Goal: Task Accomplishment & Management: Use online tool/utility

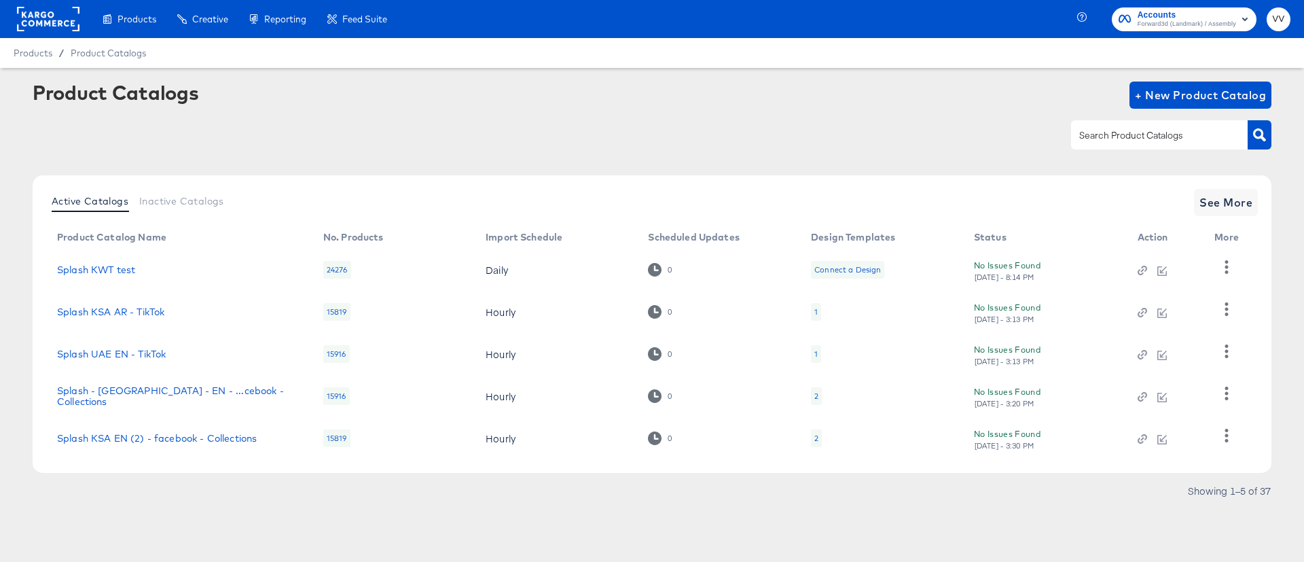
click at [57, 26] on rect at bounding box center [48, 19] width 62 height 24
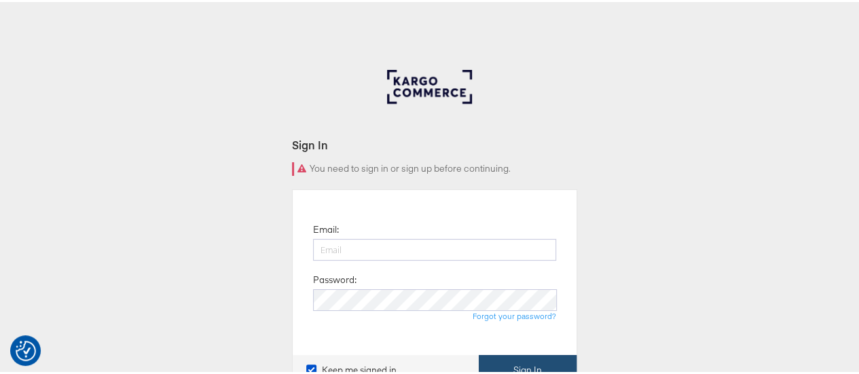
type input "Vipin.Venugopalan@forwardpmx.com"
click at [514, 370] on button "Sign In" at bounding box center [528, 368] width 98 height 31
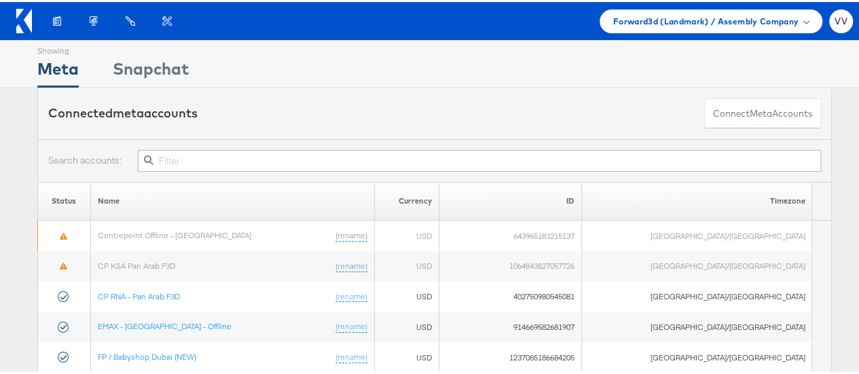
click at [488, 157] on input "text" at bounding box center [479, 159] width 683 height 22
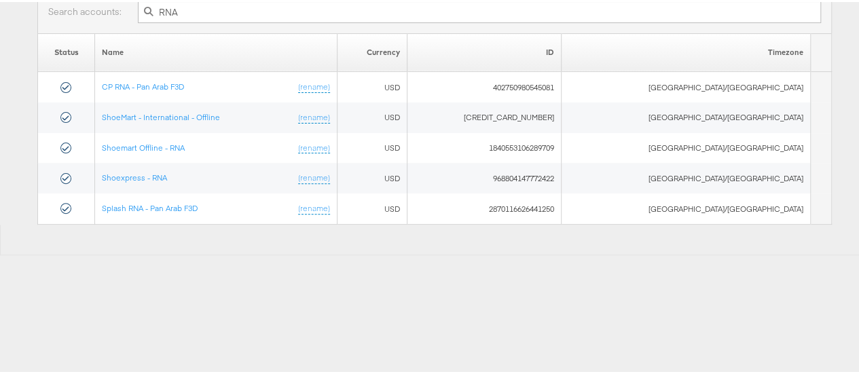
scroll to position [147, 0]
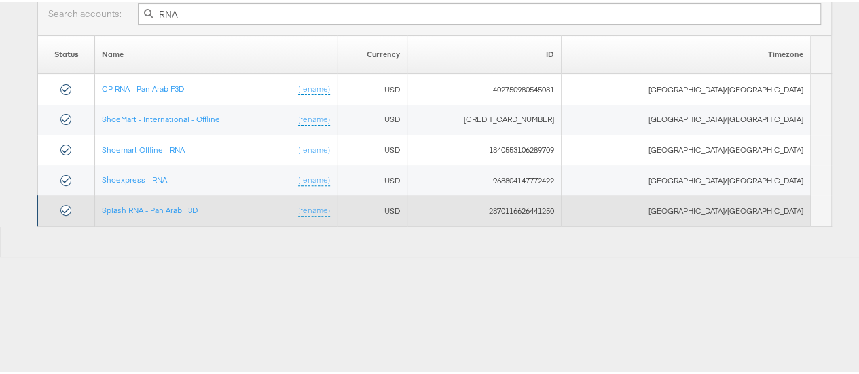
type input "RNA"
click at [195, 214] on td "Splash RNA - Pan Arab F3D (rename)" at bounding box center [216, 209] width 242 height 31
click at [195, 209] on link "Splash RNA - Pan Arab F3D" at bounding box center [150, 208] width 96 height 10
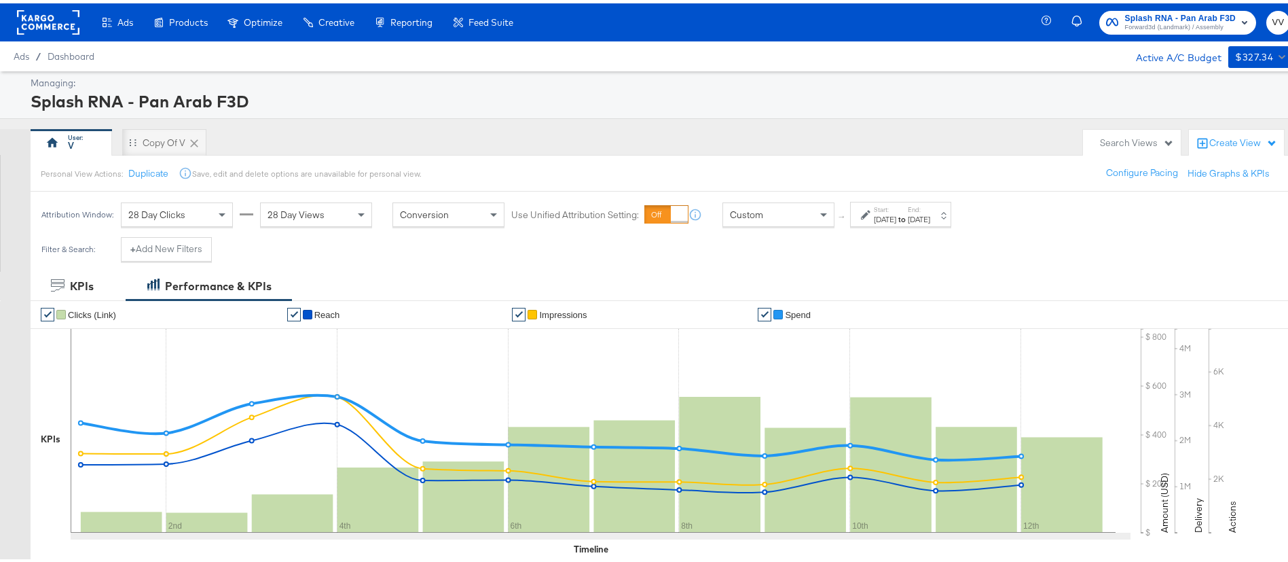
click at [896, 208] on label "Start:" at bounding box center [885, 206] width 22 height 9
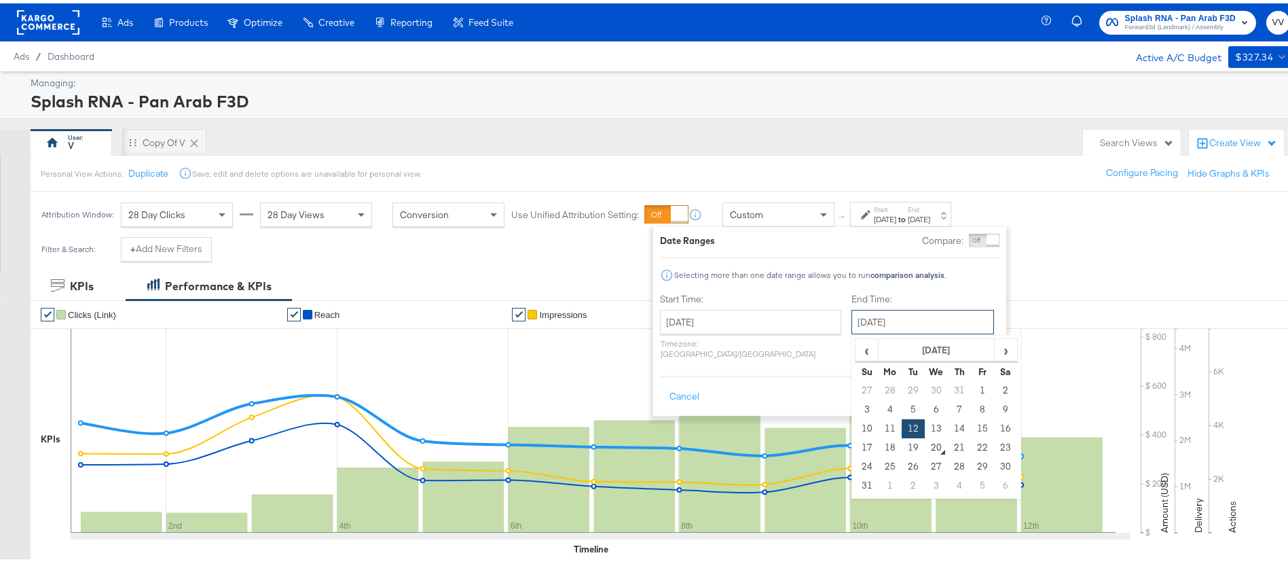
click at [896, 314] on input "August 12th 2025" at bounding box center [922, 318] width 143 height 24
click at [902, 445] on td "19" at bounding box center [913, 444] width 23 height 19
type input "August 19th 2025"
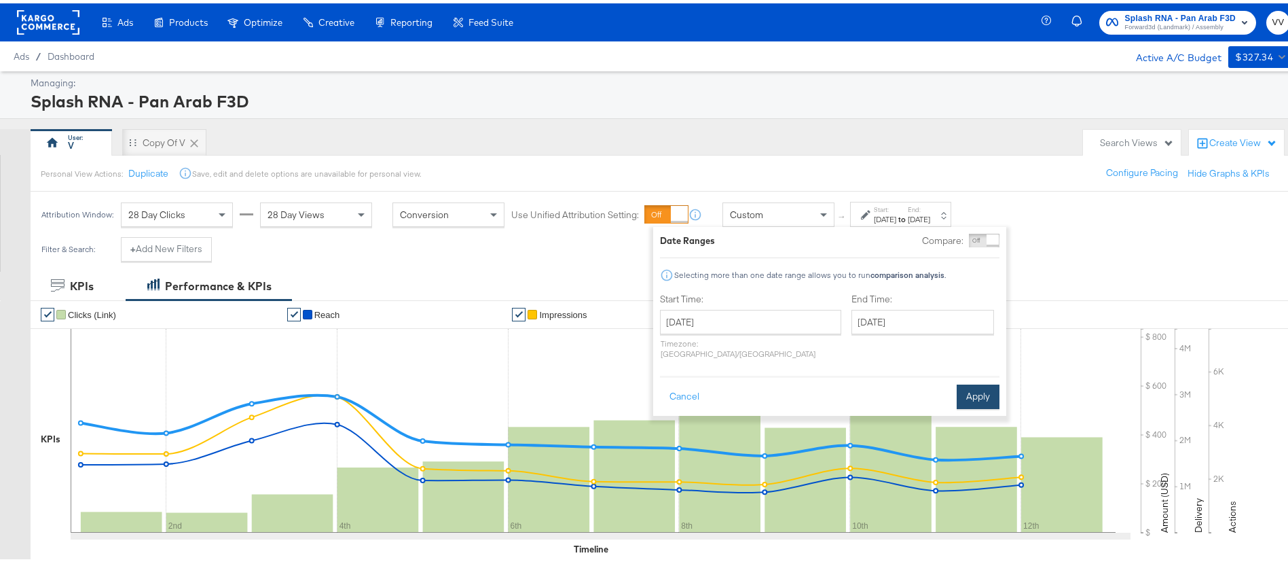
click at [972, 381] on button "Apply" at bounding box center [978, 393] width 43 height 24
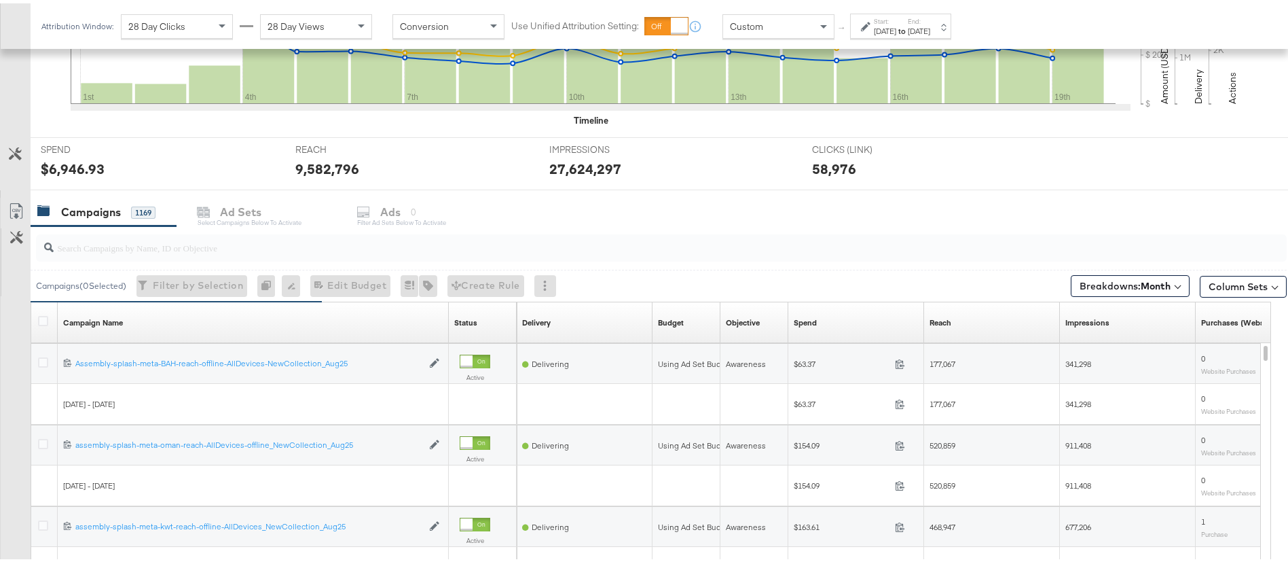
scroll to position [632, 0]
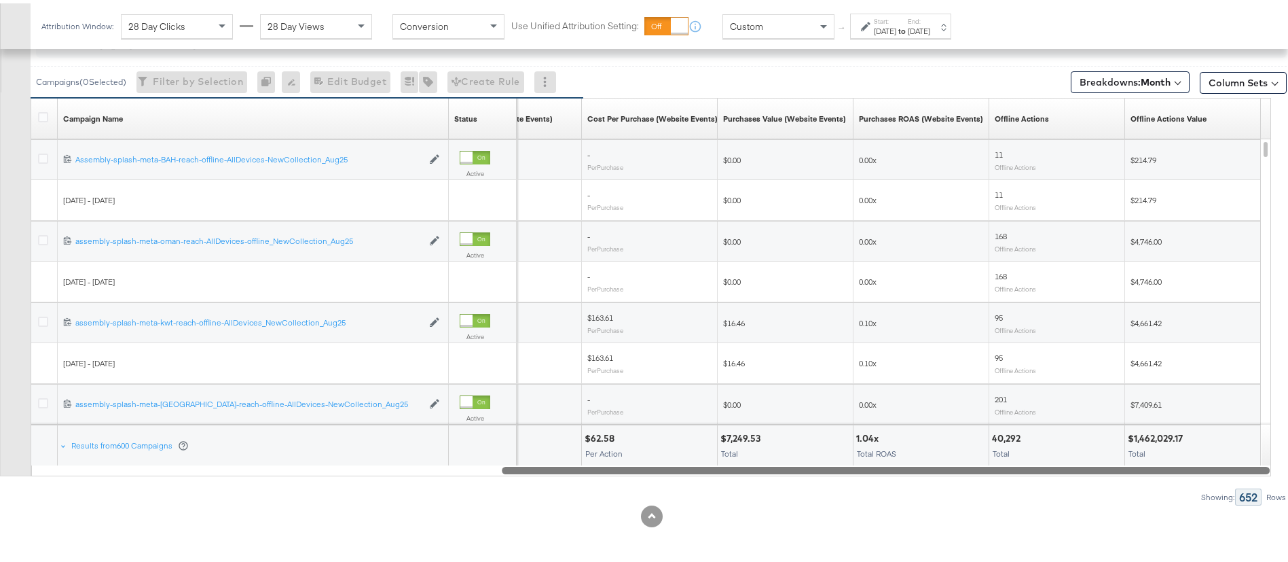
drag, startPoint x: 775, startPoint y: 464, endPoint x: 1286, endPoint y: 509, distance: 513.2
click at [1286, 509] on div "KPIs Performance & KPIs Customize KPIs ✔ Clicks (Link) ✔ Reach ✔ Impressions ✔ …" at bounding box center [652, 98] width 1304 height 925
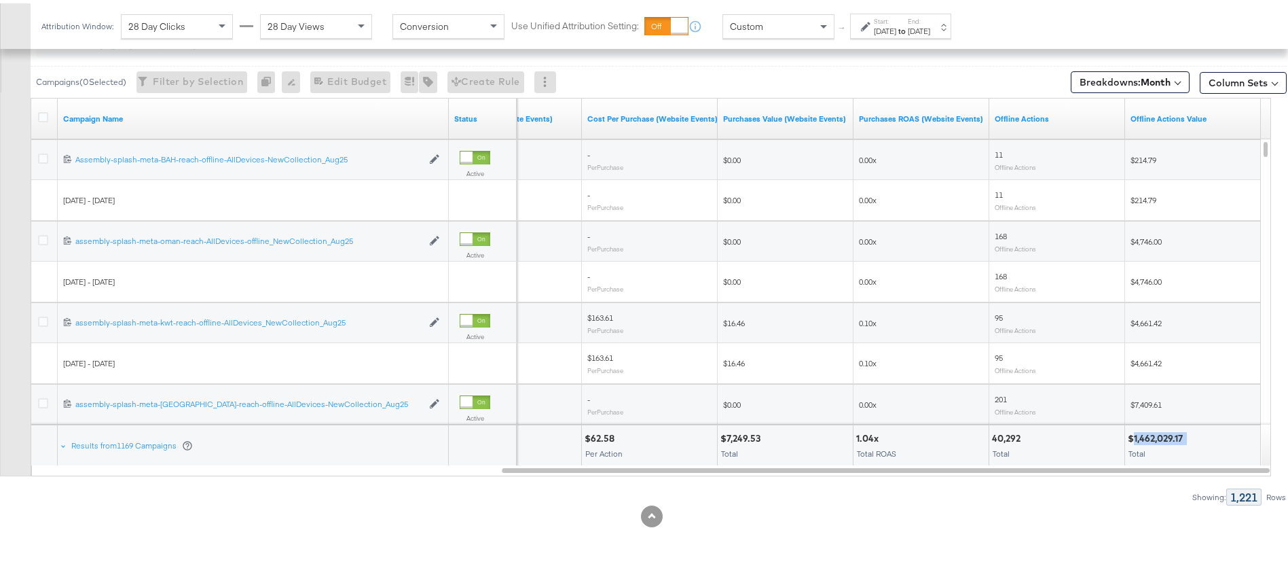
drag, startPoint x: 1189, startPoint y: 432, endPoint x: 1135, endPoint y: 435, distance: 53.7
click at [1135, 435] on div "$1,462,029.17" at bounding box center [1193, 434] width 130 height 13
copy div "1,462,029.17"
click at [1152, 71] on button "Breakdowns: Month" at bounding box center [1130, 79] width 119 height 22
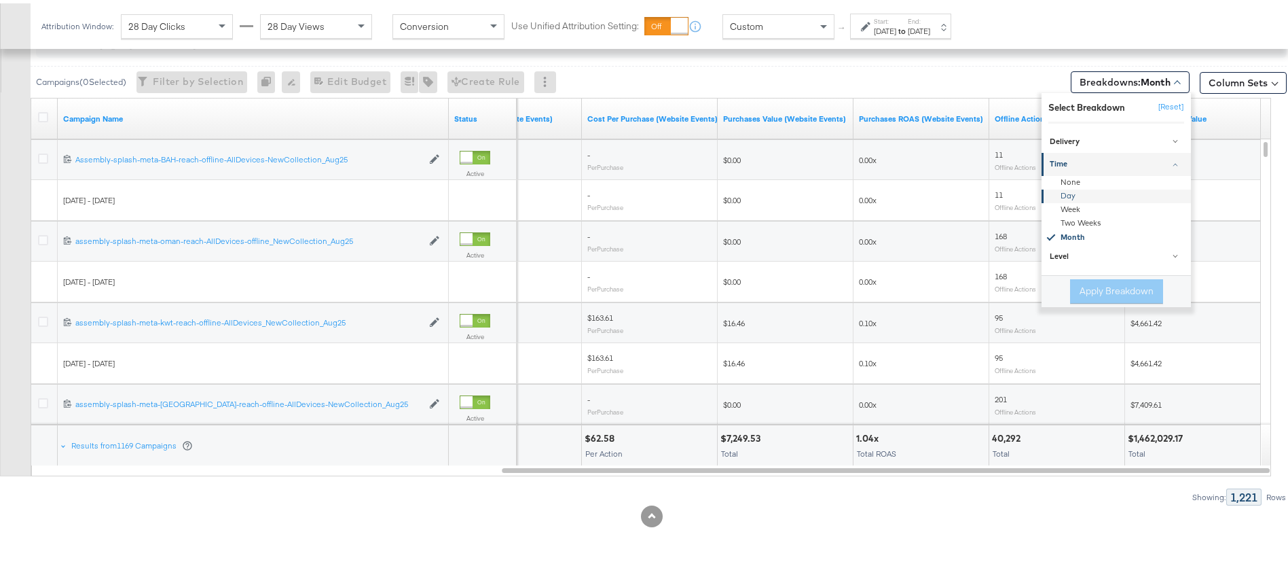
click at [1073, 194] on div "Day" at bounding box center [1117, 193] width 147 height 14
click at [1109, 292] on button "Apply Breakdown" at bounding box center [1116, 288] width 93 height 24
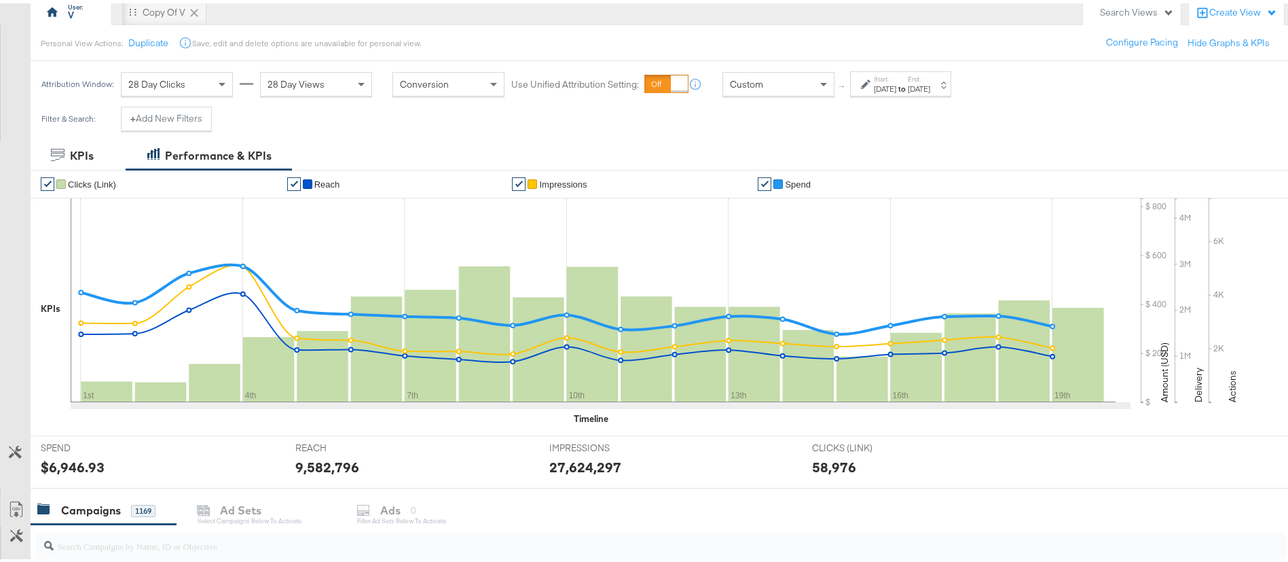
scroll to position [139, 0]
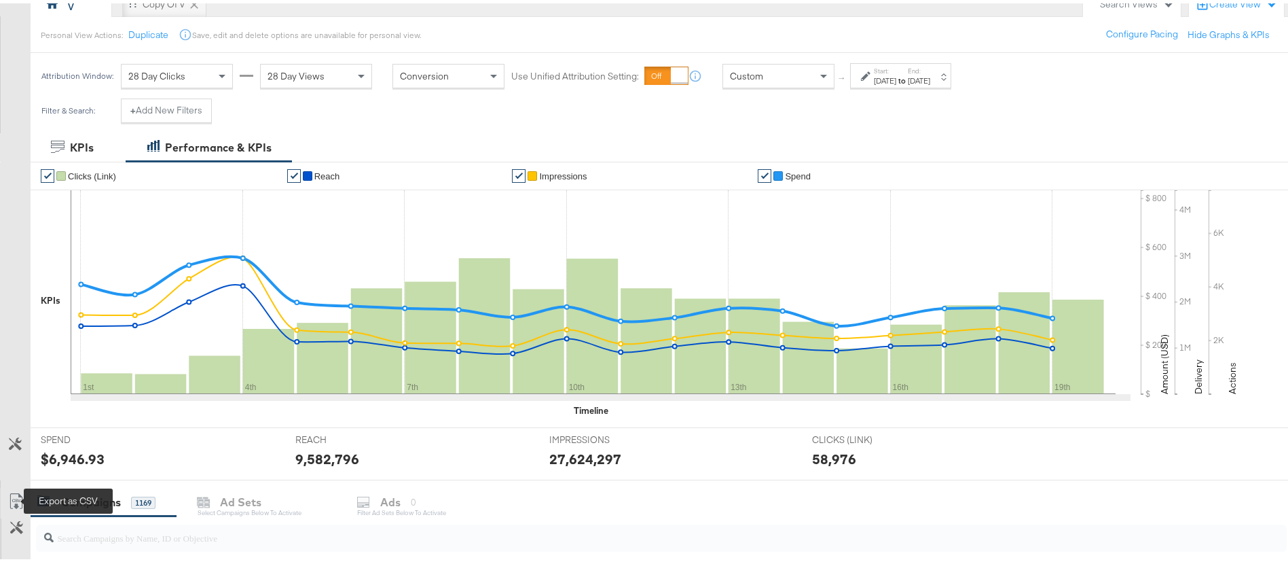
click at [14, 498] on icon at bounding box center [16, 498] width 16 height 16
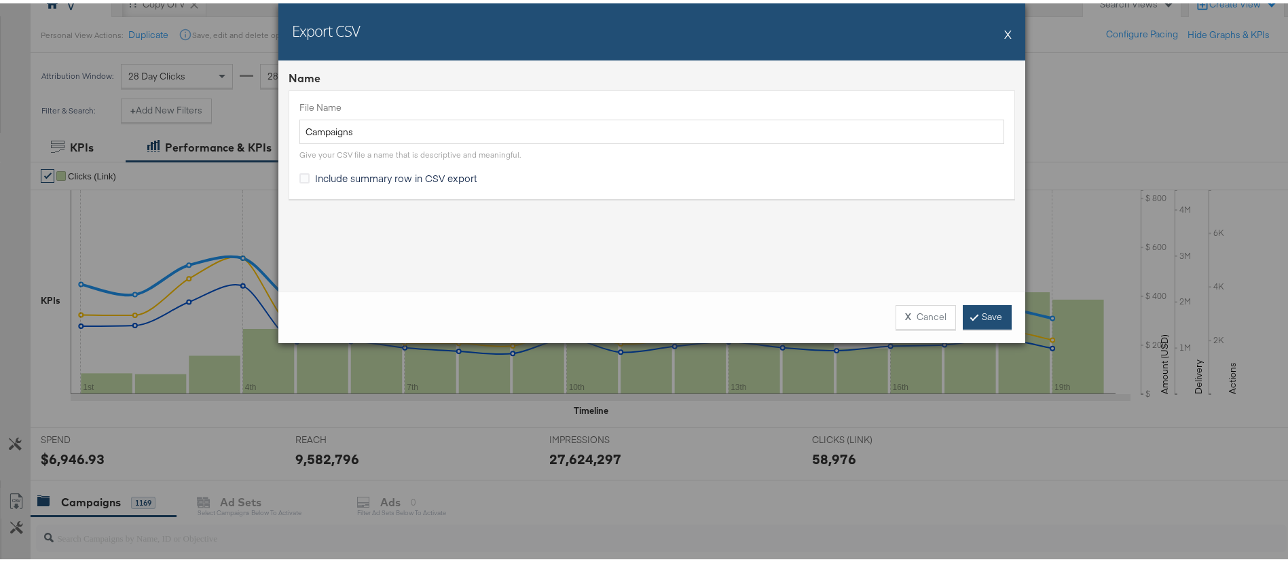
click at [972, 309] on icon at bounding box center [974, 313] width 4 height 8
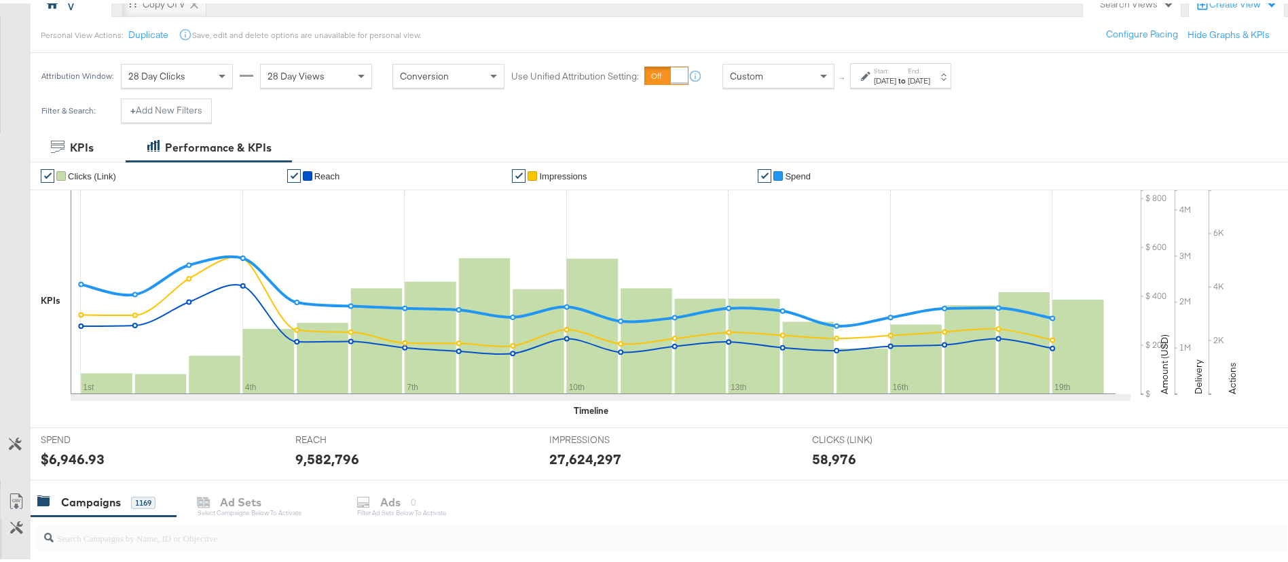
click at [951, 84] on div "Start: Aug 1st 2025 to End: Aug 19th 2025" at bounding box center [900, 72] width 101 height 25
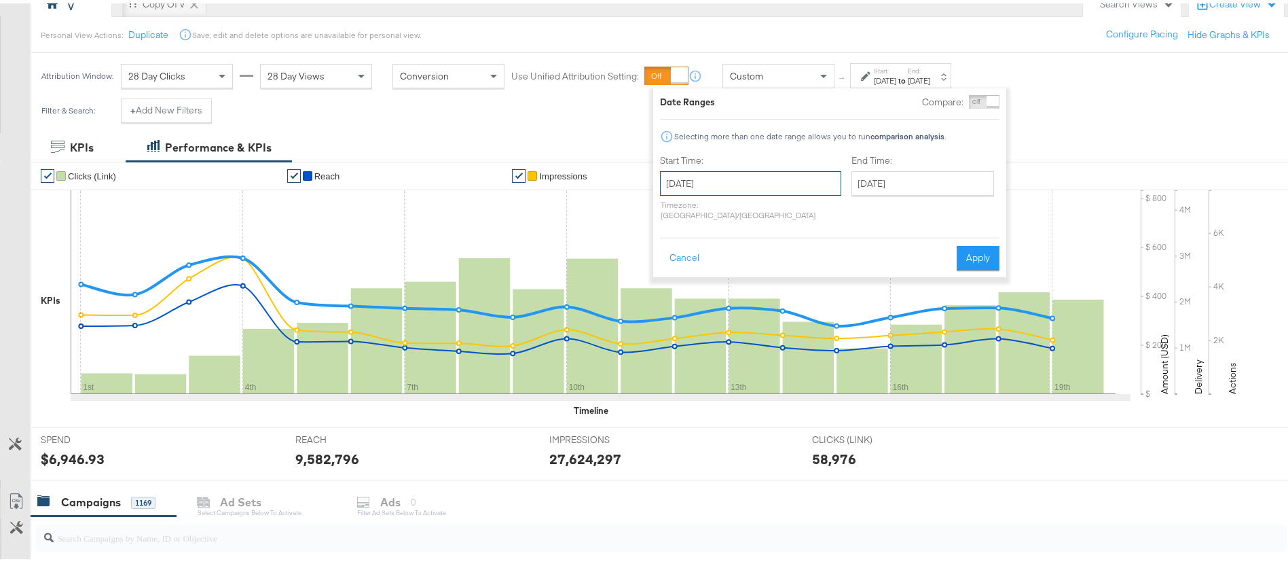
click at [746, 173] on input "August 1st 2025" at bounding box center [750, 180] width 181 height 24
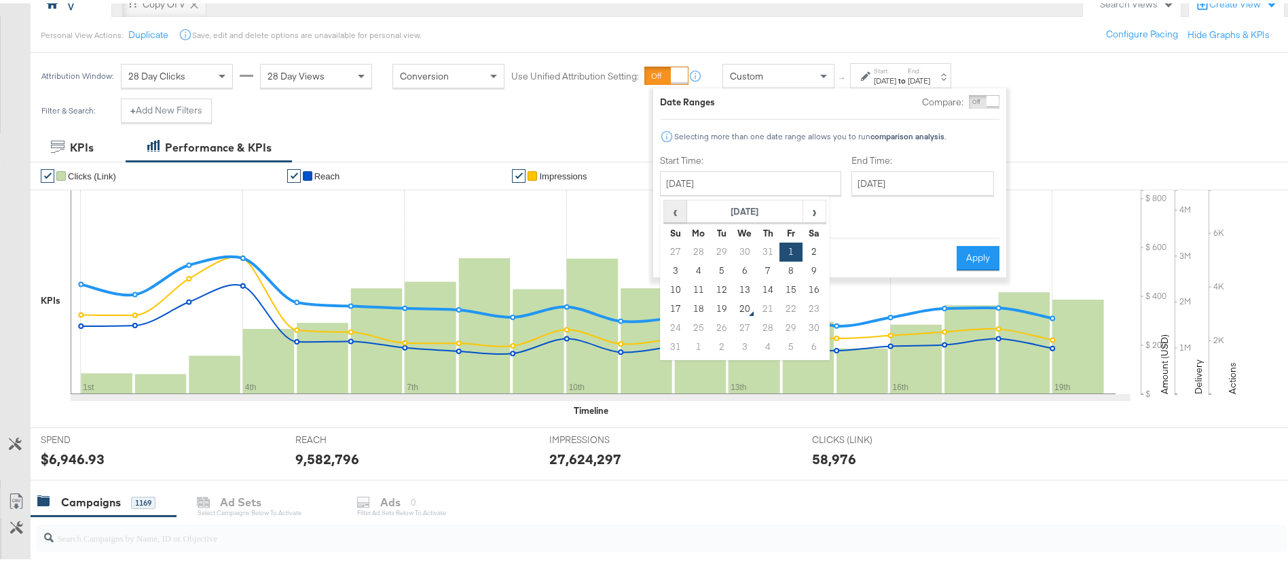
click at [673, 202] on span "‹" at bounding box center [675, 208] width 21 height 20
click at [720, 249] on td "1" at bounding box center [721, 248] width 23 height 19
type input "July 1st 2025"
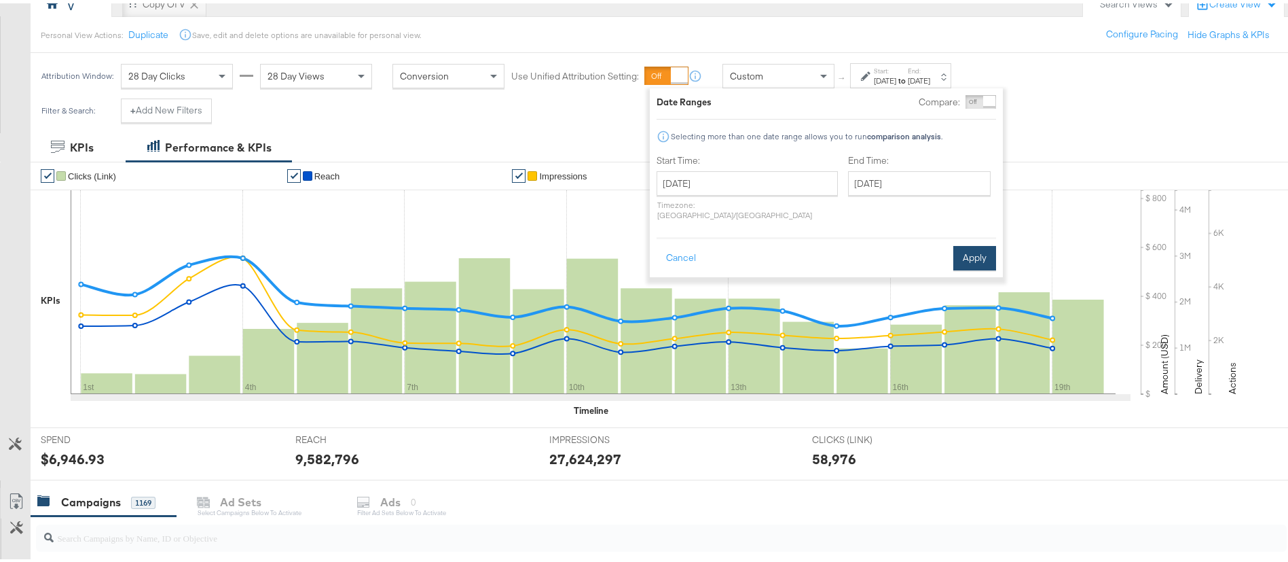
click at [980, 243] on button "Apply" at bounding box center [974, 254] width 43 height 24
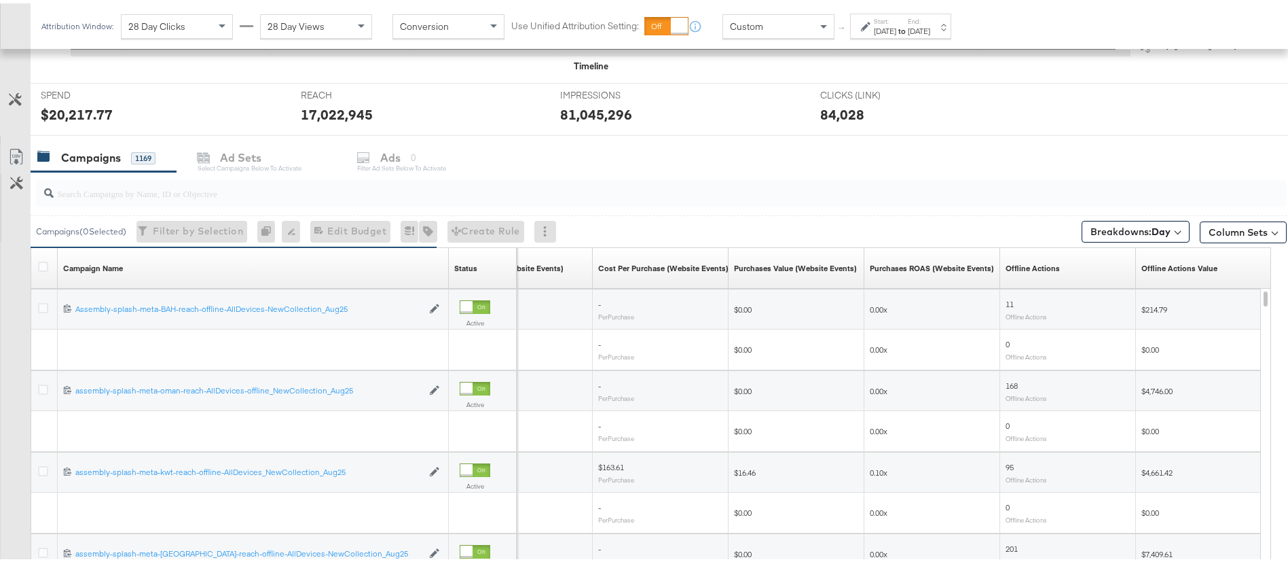
scroll to position [490, 0]
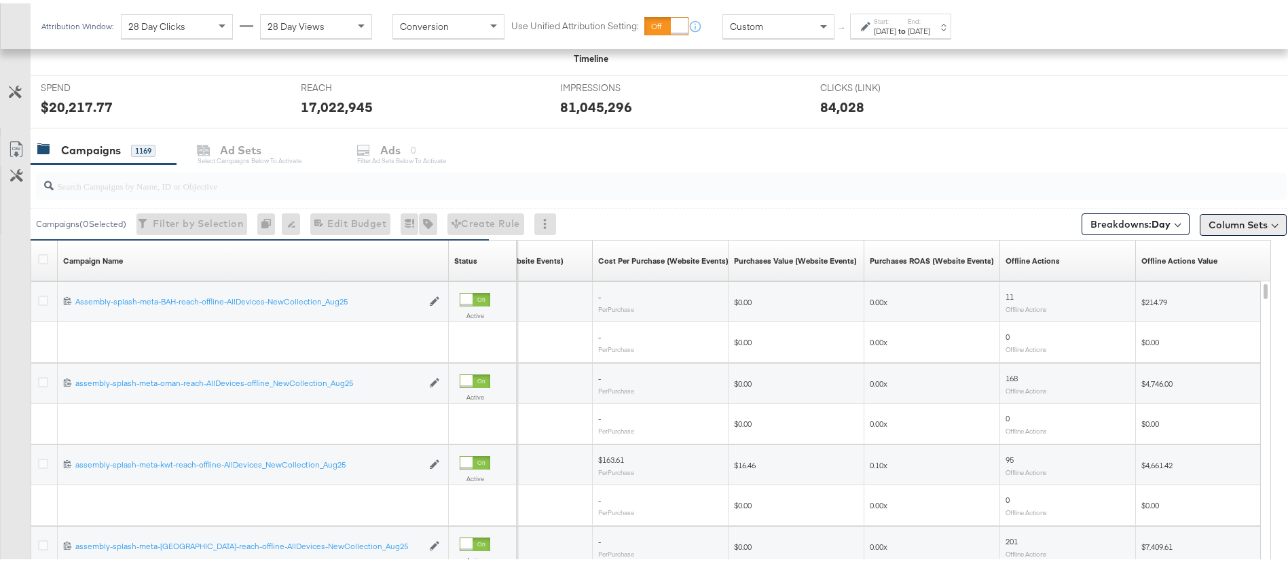
click at [1246, 226] on button "Column Sets" at bounding box center [1243, 221] width 87 height 22
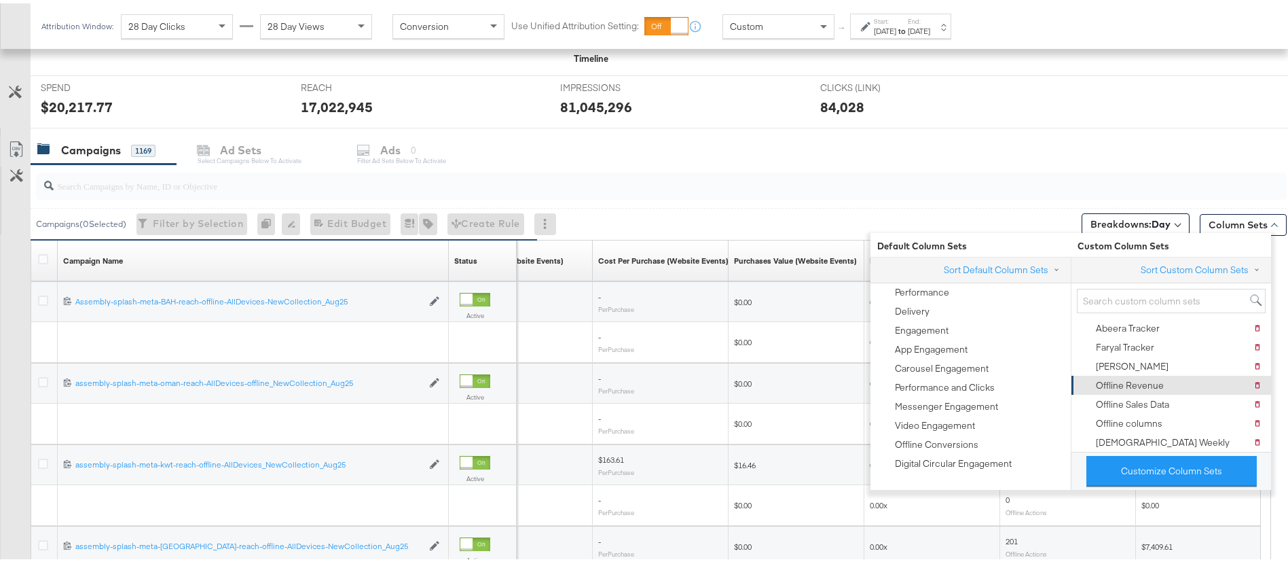
click at [1153, 384] on div "Offline Revenue" at bounding box center [1130, 381] width 68 height 13
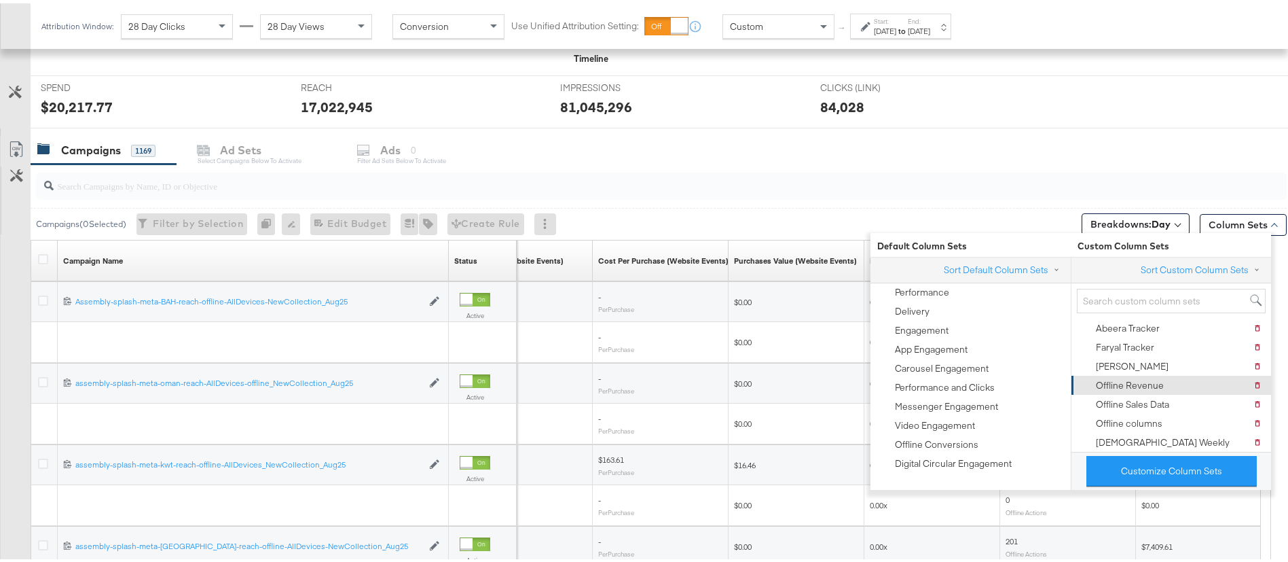
scroll to position [428, 0]
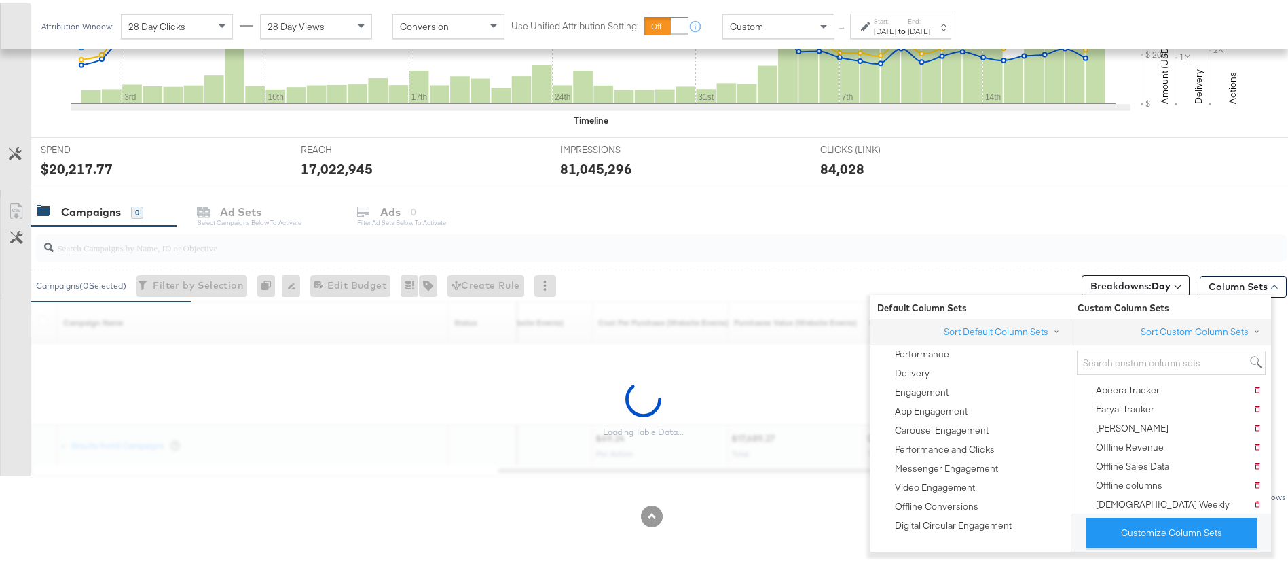
click at [844, 276] on div "Campaigns ( 0 Selected) Filter by Selection Filter 0 campaigns 0 Rename 0 campa…" at bounding box center [659, 282] width 1256 height 32
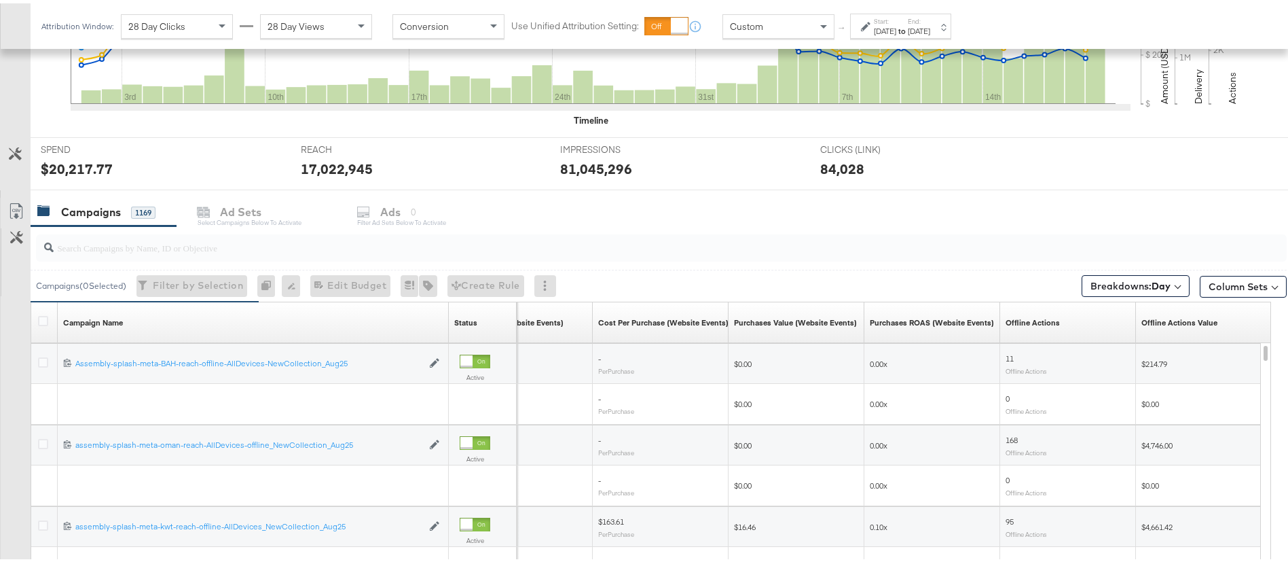
scroll to position [490, 0]
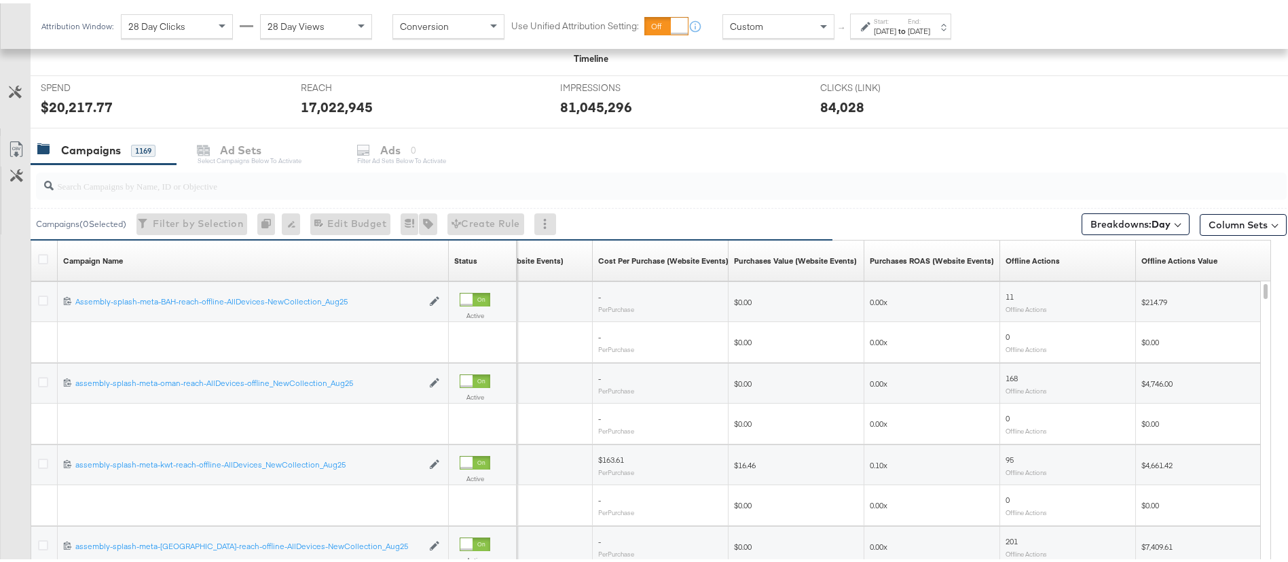
click at [612, 211] on div "Campaigns ( 0 Selected) Filter by Selection Filter 0 campaigns 0 Rename 0 campa…" at bounding box center [659, 220] width 1256 height 32
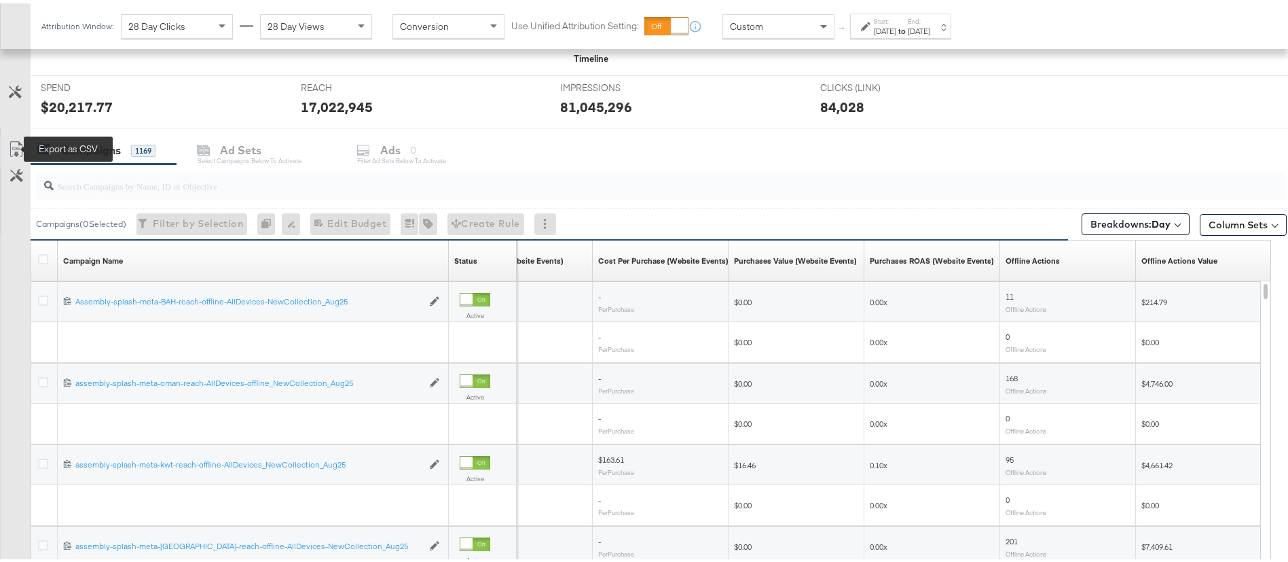
click at [9, 145] on icon at bounding box center [16, 146] width 16 height 16
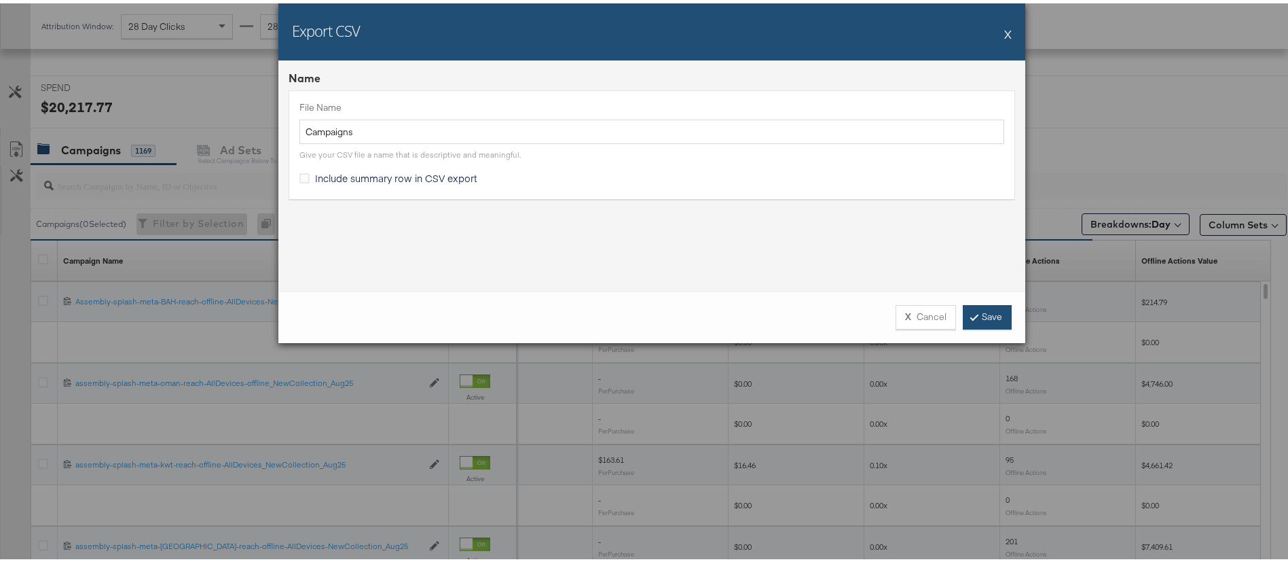
click at [978, 316] on link "Save" at bounding box center [987, 313] width 49 height 24
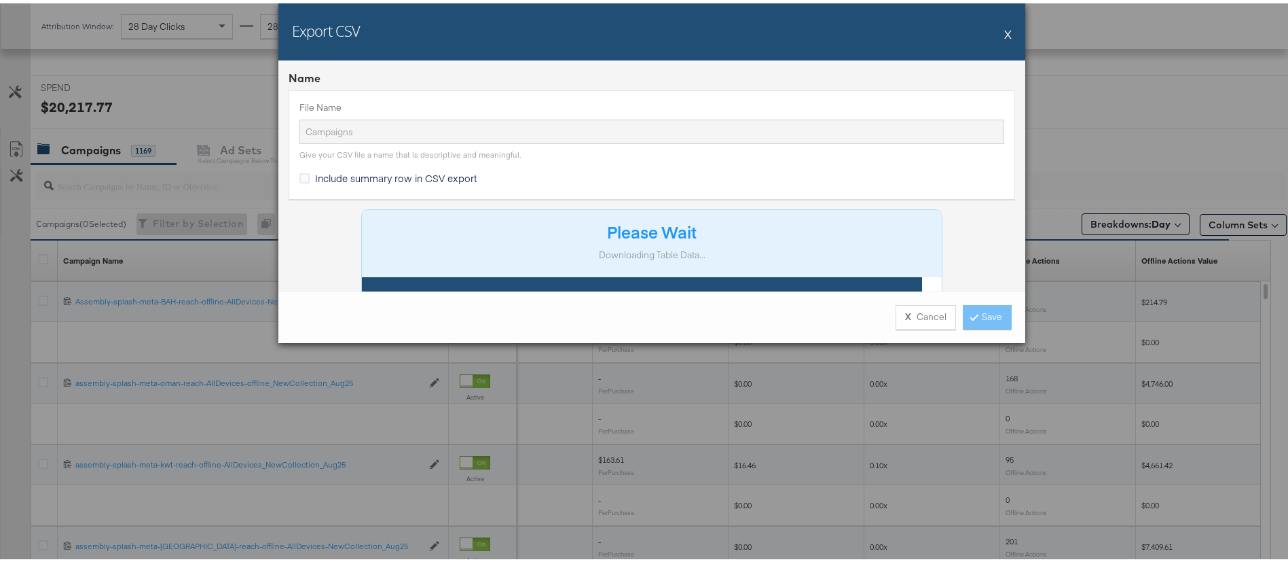
click at [976, 226] on div "Name File Name Campaigns Give your CSV file a name that is descriptive and mean…" at bounding box center [651, 172] width 747 height 231
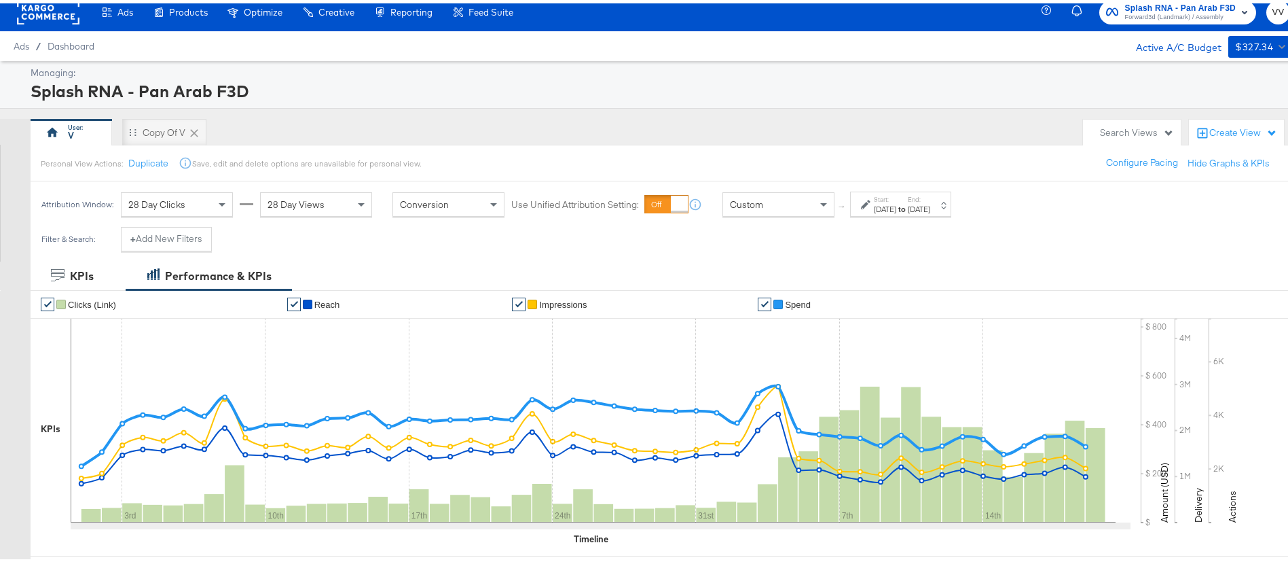
scroll to position [1, 0]
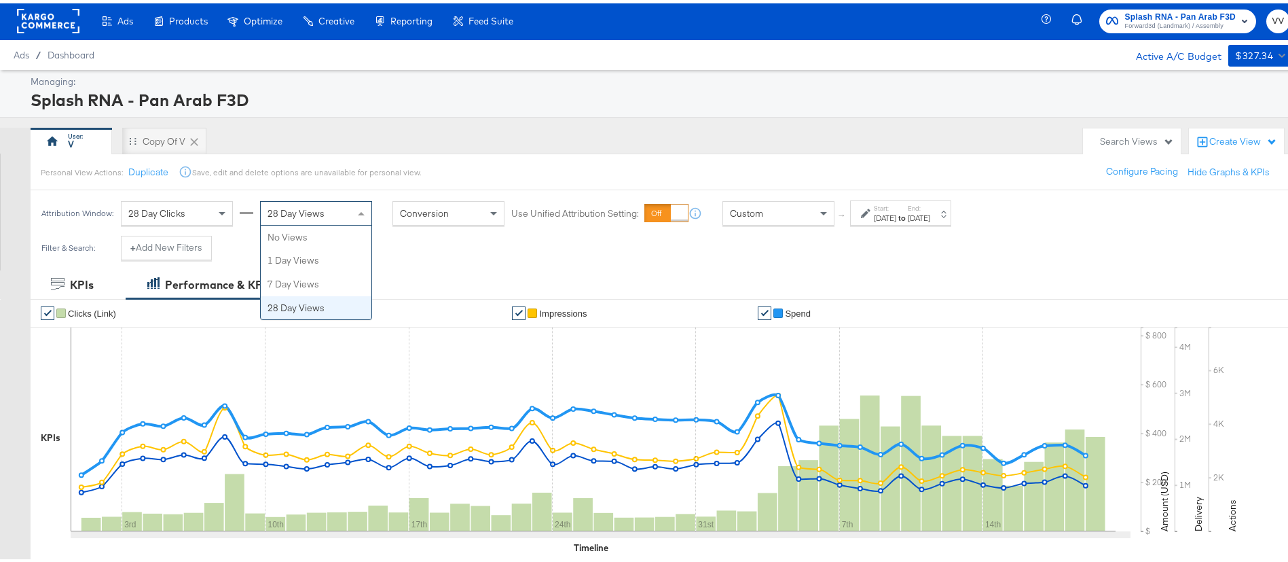
click at [344, 214] on div "28 Day Views" at bounding box center [316, 209] width 111 height 23
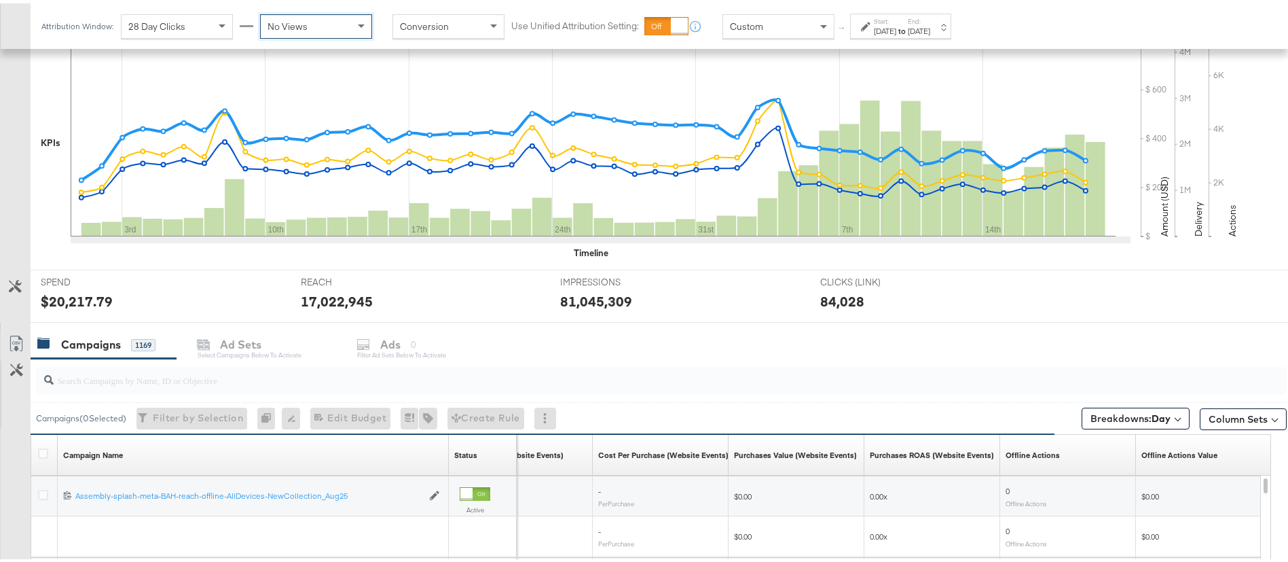
scroll to position [382, 0]
